Goal: Task Accomplishment & Management: Use online tool/utility

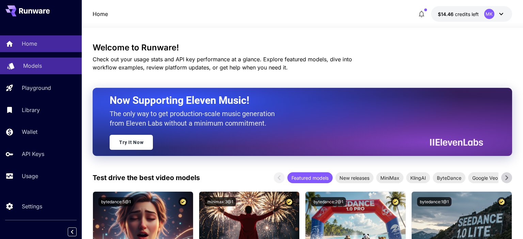
click at [62, 66] on div "Models" at bounding box center [49, 66] width 53 height 8
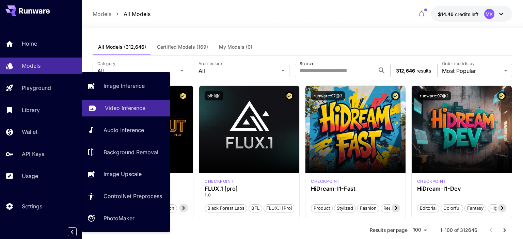
click at [115, 109] on p "Video Inference" at bounding box center [125, 108] width 40 height 8
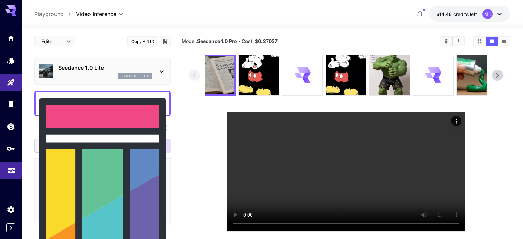
click at [10, 169] on icon "Usage" at bounding box center [11, 167] width 7 height 3
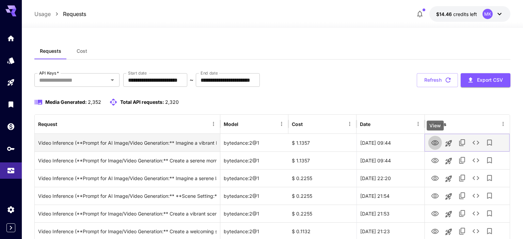
click at [436, 144] on icon "View" at bounding box center [435, 143] width 8 height 8
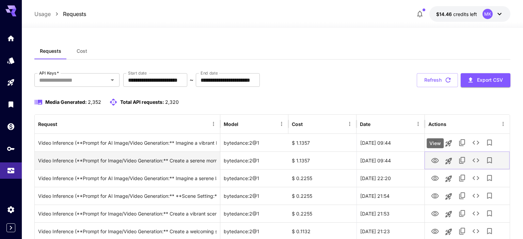
click at [435, 158] on icon "View" at bounding box center [435, 161] width 8 height 8
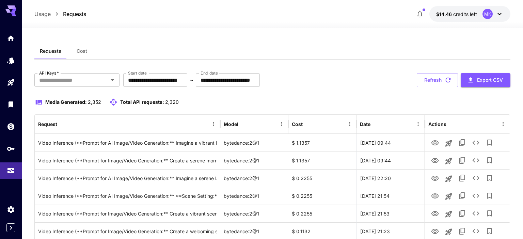
click at [372, 24] on div at bounding box center [272, 24] width 501 height 8
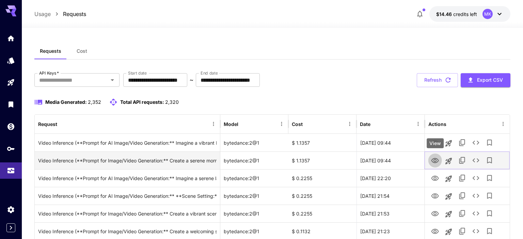
click at [439, 160] on icon "View" at bounding box center [435, 161] width 8 height 8
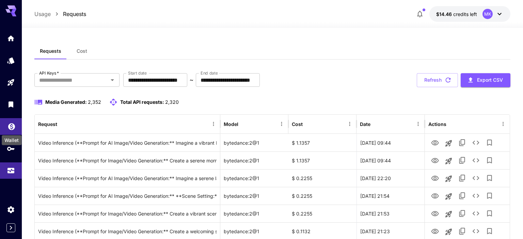
click at [12, 129] on icon "Wallet" at bounding box center [11, 125] width 7 height 7
